Goal: Task Accomplishment & Management: Manage account settings

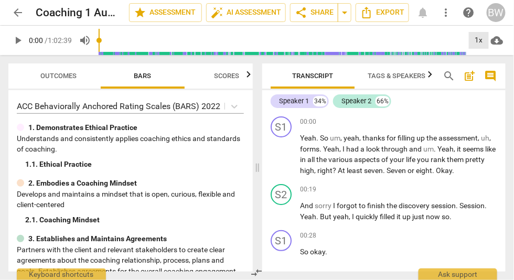
click at [479, 39] on div "1x" at bounding box center [479, 40] width 20 height 17
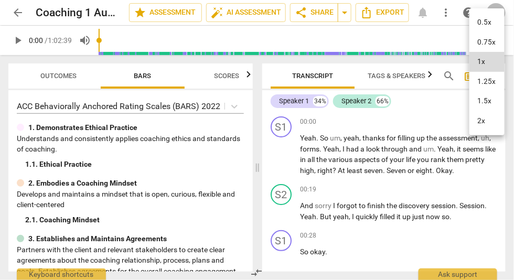
click at [479, 99] on li "1.5x" at bounding box center [487, 101] width 35 height 20
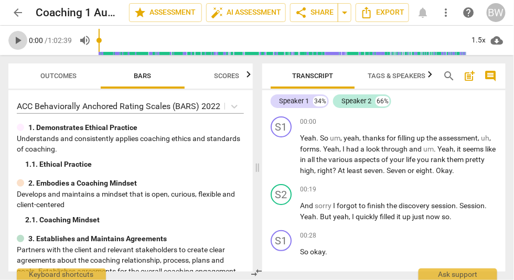
click at [15, 41] on span "play_arrow" at bounding box center [18, 40] width 13 height 13
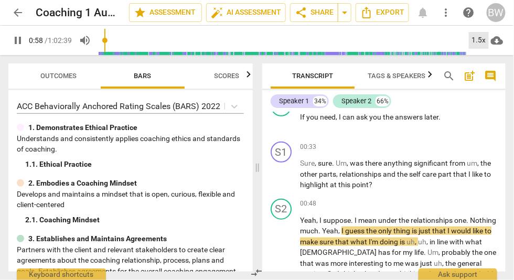
click at [478, 35] on div "1.5x" at bounding box center [479, 40] width 20 height 17
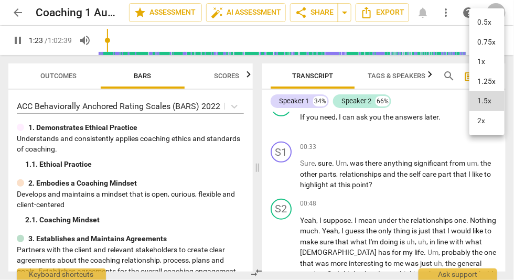
scroll to position [349, 0]
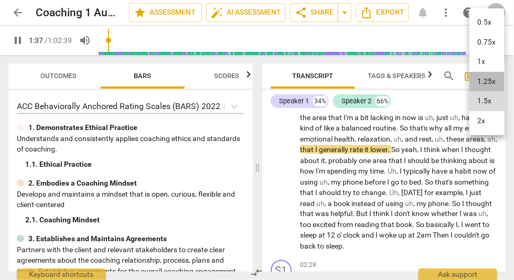
click at [479, 82] on li "1.25x" at bounding box center [487, 82] width 35 height 20
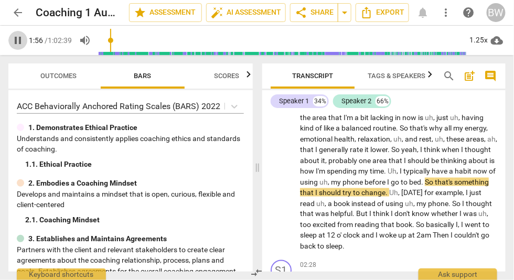
click at [14, 39] on span "pause" at bounding box center [18, 40] width 13 height 13
click at [17, 39] on span "play_arrow" at bounding box center [18, 40] width 13 height 13
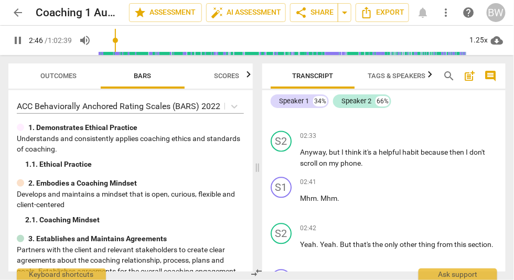
scroll to position [708, 0]
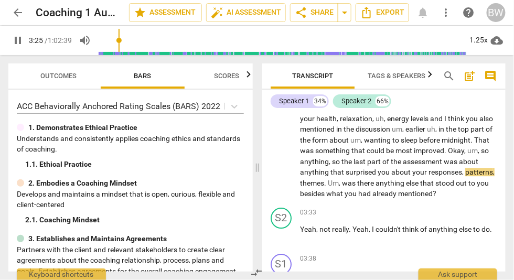
click at [18, 40] on span "pause" at bounding box center [18, 40] width 13 height 13
click at [238, 40] on input "range" at bounding box center [283, 41] width 368 height 34
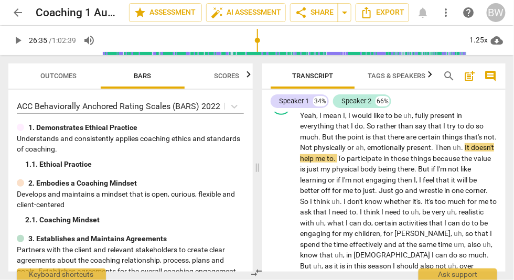
click at [258, 41] on input "range" at bounding box center [285, 41] width 364 height 34
click at [280, 40] on input "range" at bounding box center [285, 41] width 364 height 34
click at [289, 40] on input "range" at bounding box center [285, 41] width 364 height 34
click at [294, 40] on input "range" at bounding box center [285, 41] width 364 height 34
click at [298, 40] on input "range" at bounding box center [285, 41] width 364 height 34
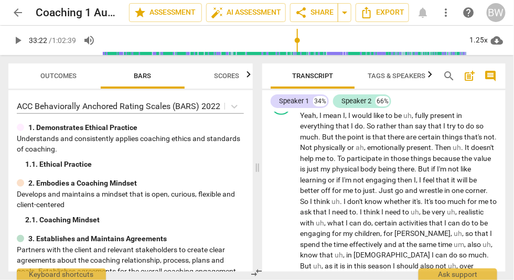
scroll to position [7724, 0]
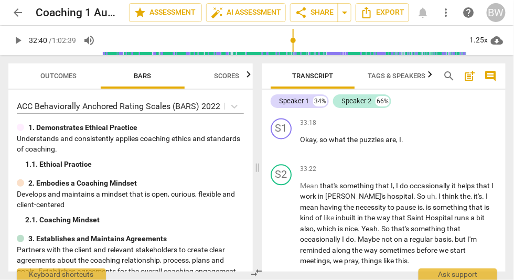
click at [294, 39] on input "range" at bounding box center [285, 41] width 364 height 34
click at [20, 41] on span "play_arrow" at bounding box center [18, 40] width 13 height 13
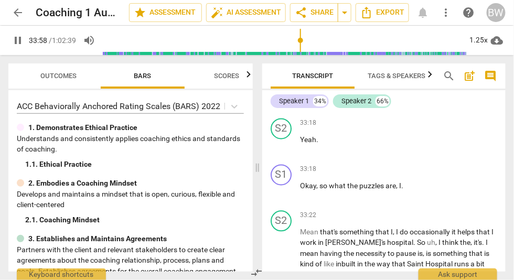
scroll to position [7845, 0]
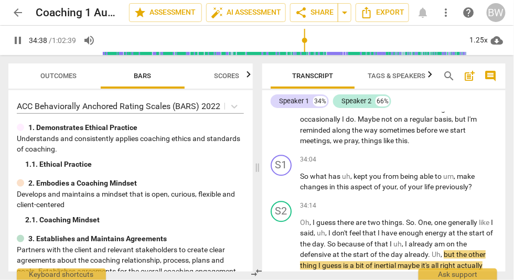
click at [17, 40] on span "pause" at bounding box center [18, 40] width 13 height 13
type input "3759"
click at [467, 38] on input "range" at bounding box center [288, 41] width 359 height 34
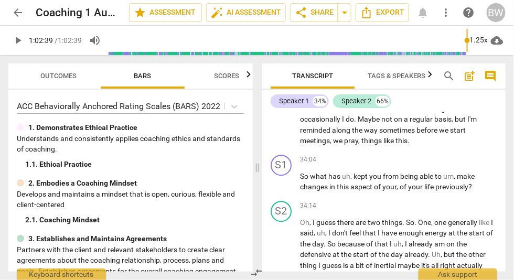
click at [17, 10] on span "arrow_back" at bounding box center [18, 12] width 13 height 13
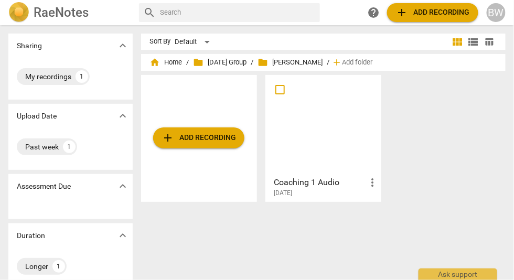
click at [49, 11] on h2 "RaeNotes" at bounding box center [61, 12] width 55 height 15
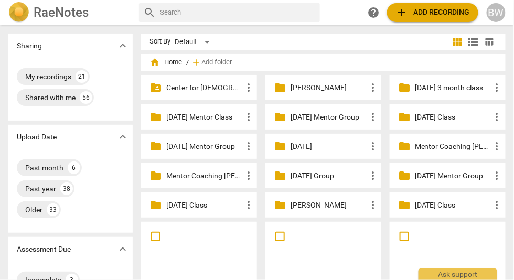
click at [479, 9] on div "BW" at bounding box center [496, 12] width 19 height 19
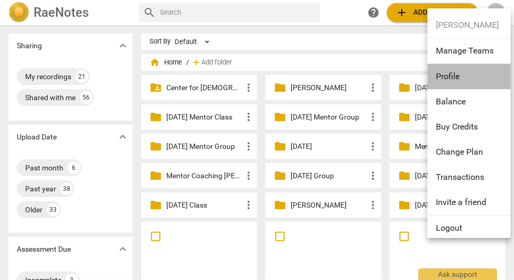
click at [473, 70] on li "Profile" at bounding box center [471, 76] width 87 height 25
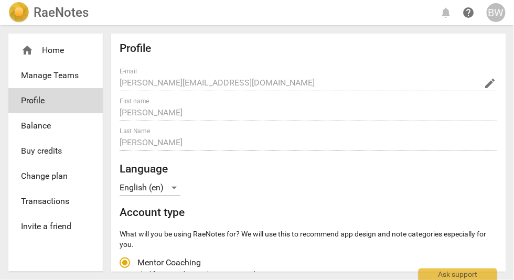
radio input "false"
click at [173, 187] on div "English (en)" at bounding box center [150, 188] width 61 height 17
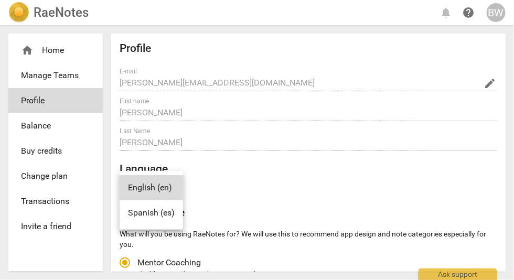
click at [48, 52] on div at bounding box center [257, 140] width 514 height 280
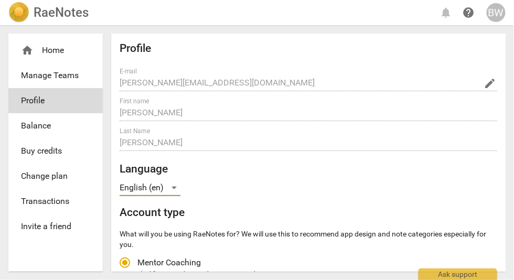
click at [53, 44] on div "home Home" at bounding box center [51, 50] width 61 height 13
